Goal: Use online tool/utility: Utilize a website feature to perform a specific function

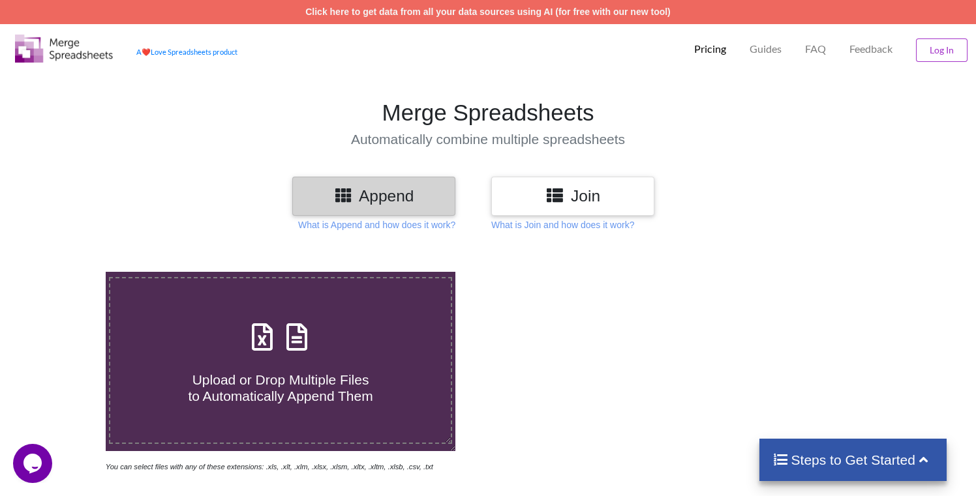
click at [357, 350] on div "Upload or Drop Multiple Files to Automatically Append Them" at bounding box center [280, 361] width 341 height 88
click at [67, 272] on input "Upload or Drop Multiple Files to Automatically Append Them" at bounding box center [67, 272] width 0 height 0
type input "C:\fakepath\1.xlsx"
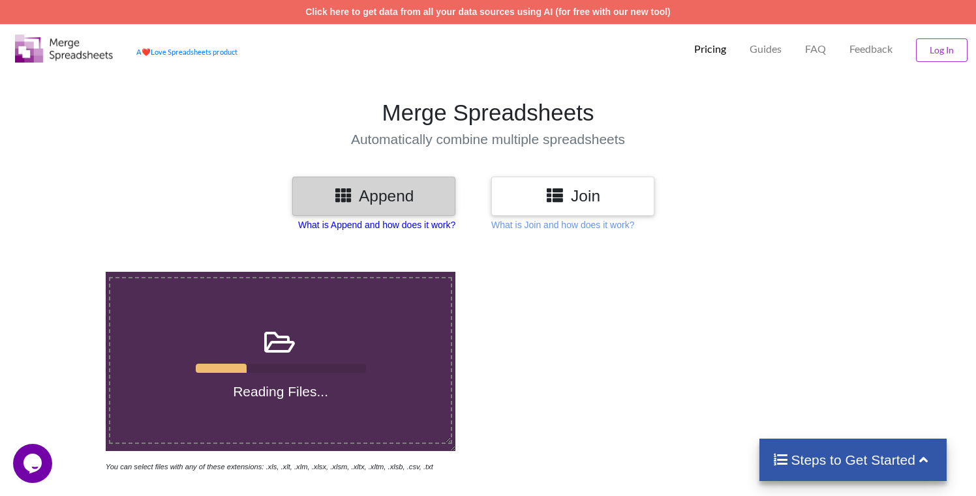
click at [378, 221] on p "What is Append and how does it work?" at bounding box center [376, 225] width 157 height 13
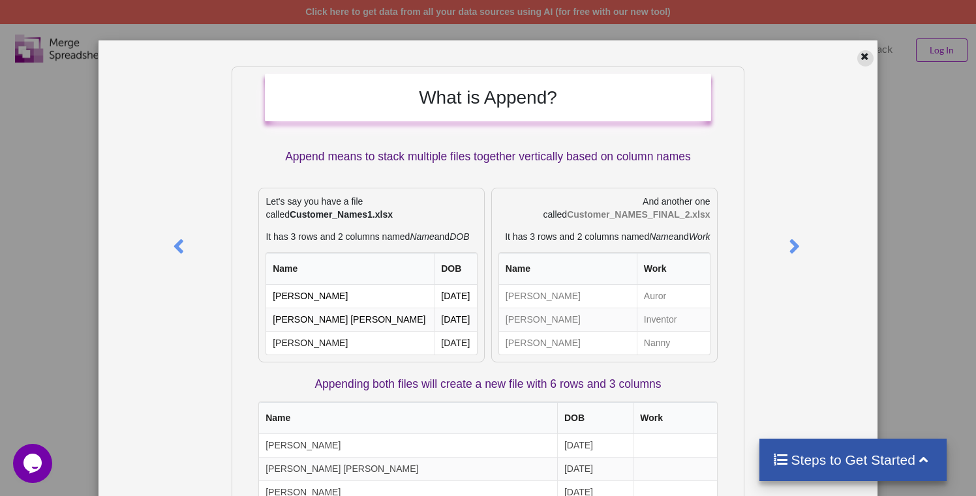
click at [859, 59] on icon at bounding box center [864, 54] width 11 height 9
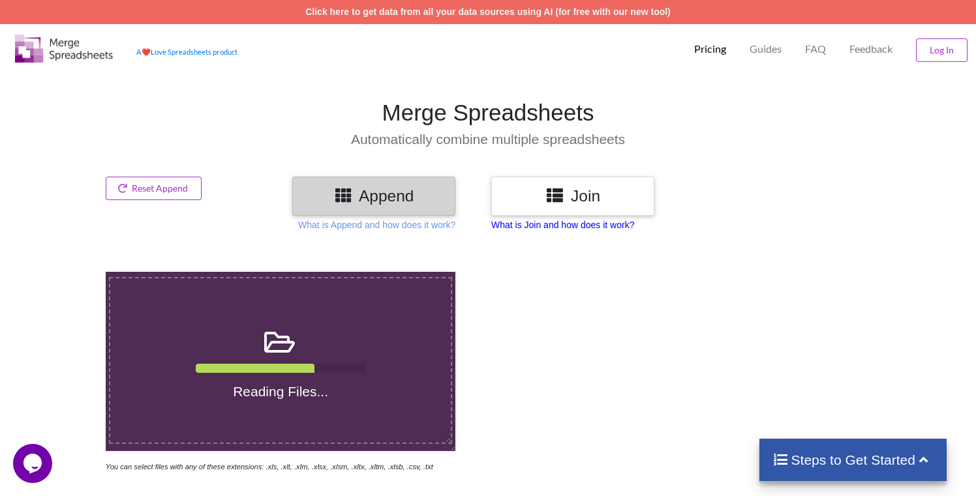
click at [526, 224] on p "What is Join and how does it work?" at bounding box center [562, 225] width 143 height 13
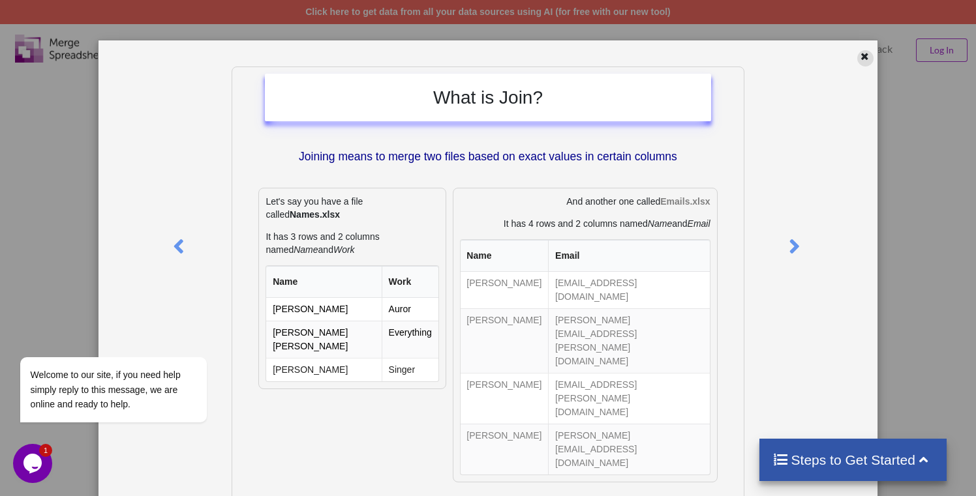
click at [864, 54] on div at bounding box center [865, 58] width 16 height 16
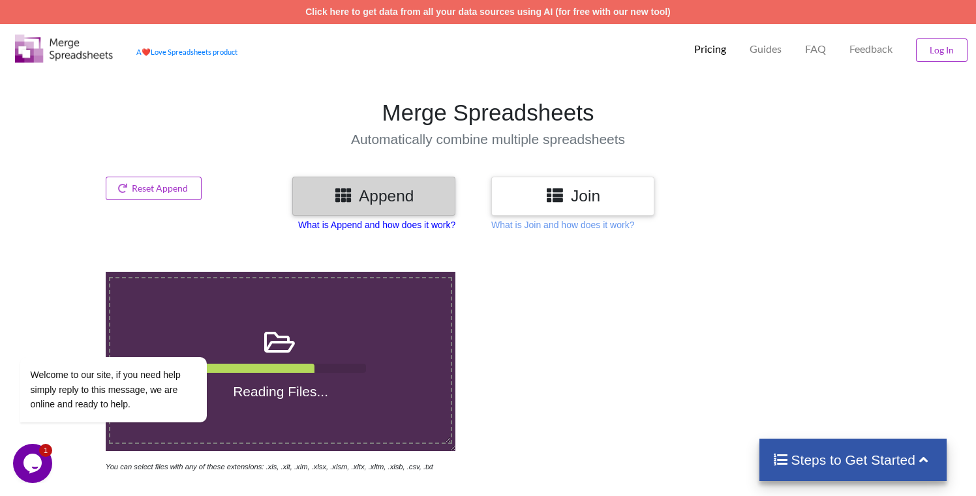
click at [429, 222] on p "What is Append and how does it work?" at bounding box center [376, 225] width 157 height 13
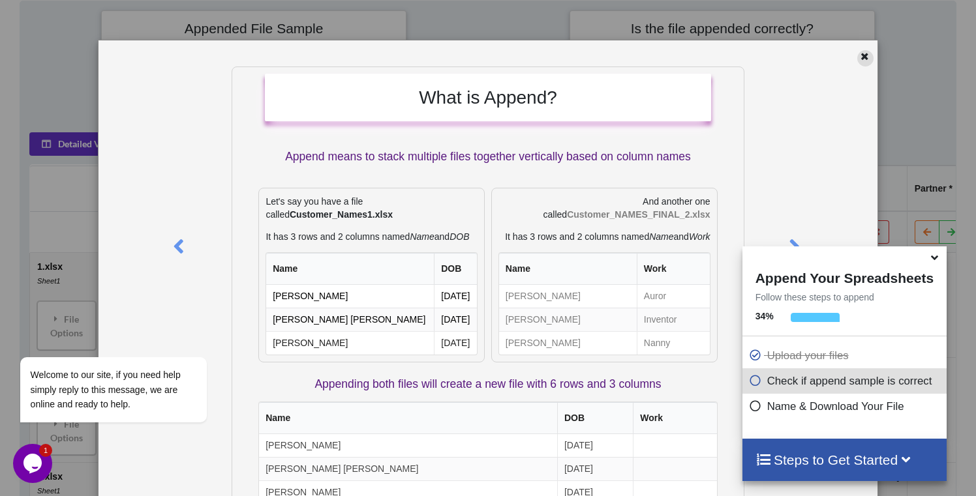
click at [859, 56] on icon at bounding box center [864, 54] width 11 height 9
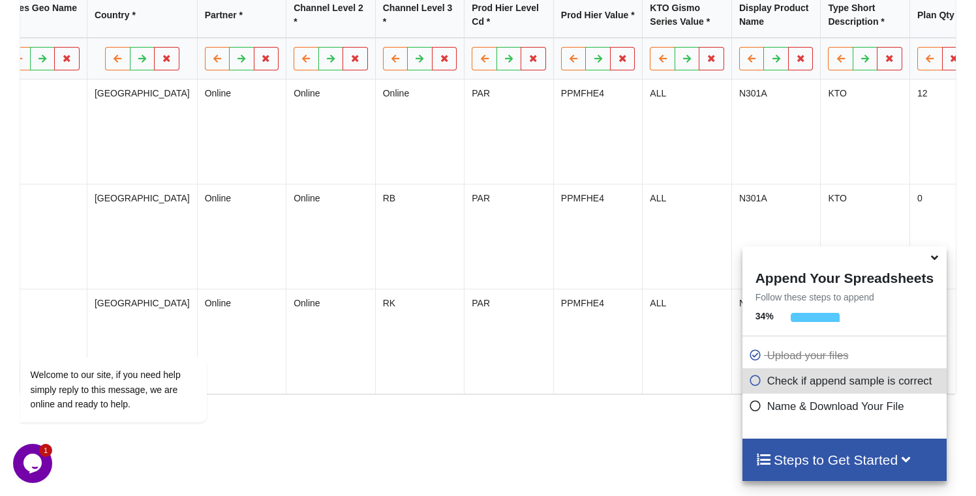
scroll to position [789, 0]
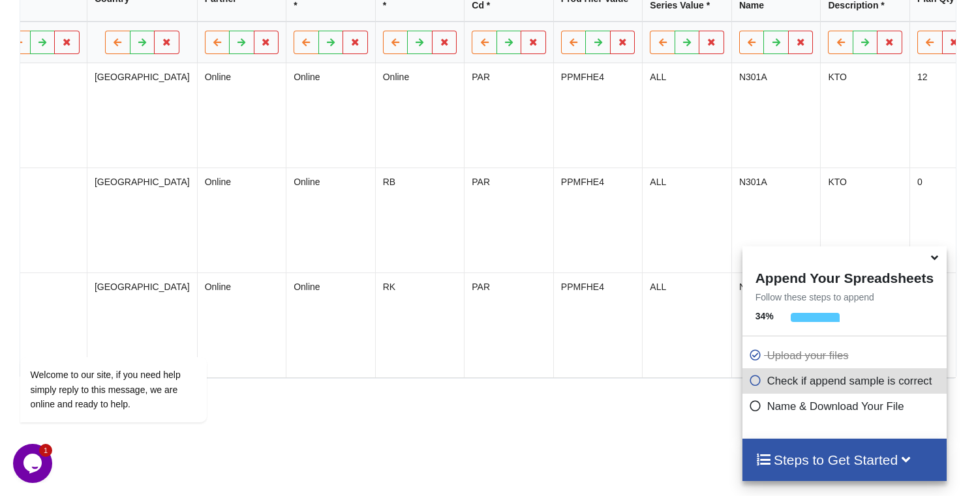
click at [754, 384] on icon at bounding box center [755, 378] width 13 height 11
click at [937, 262] on icon at bounding box center [935, 256] width 14 height 12
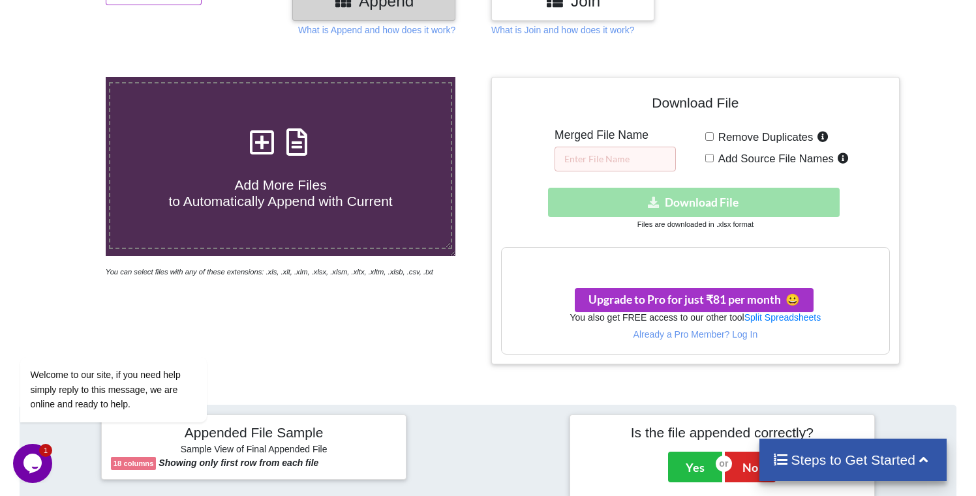
scroll to position [183, 0]
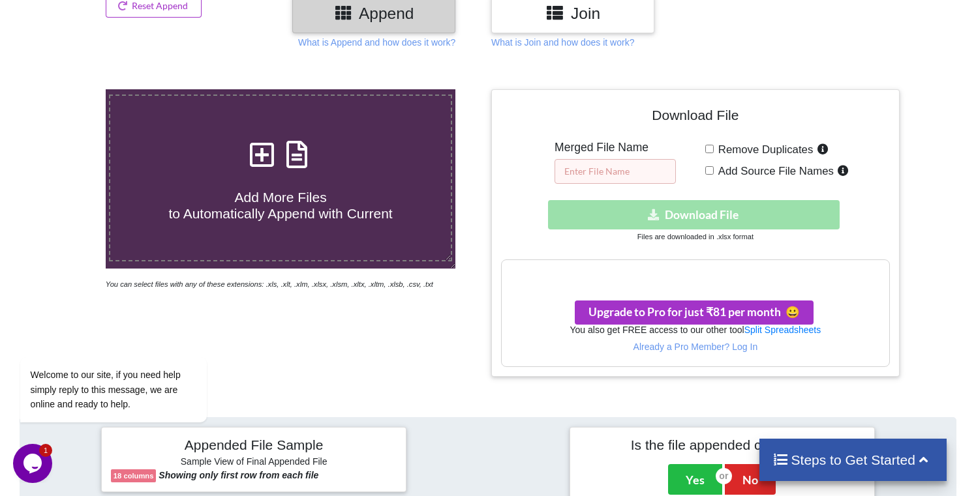
click at [618, 169] on input "text" at bounding box center [615, 171] width 121 height 25
type input "merged 1"
click at [379, 350] on div "Add More Files to Automatically Append with Current You can select files with a…" at bounding box center [280, 233] width 415 height 288
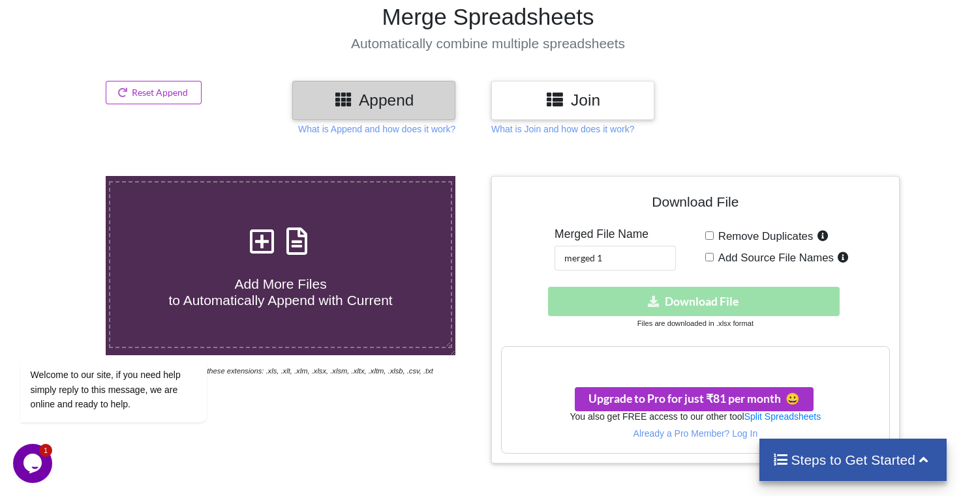
scroll to position [114, 0]
